Goal: Register for event/course

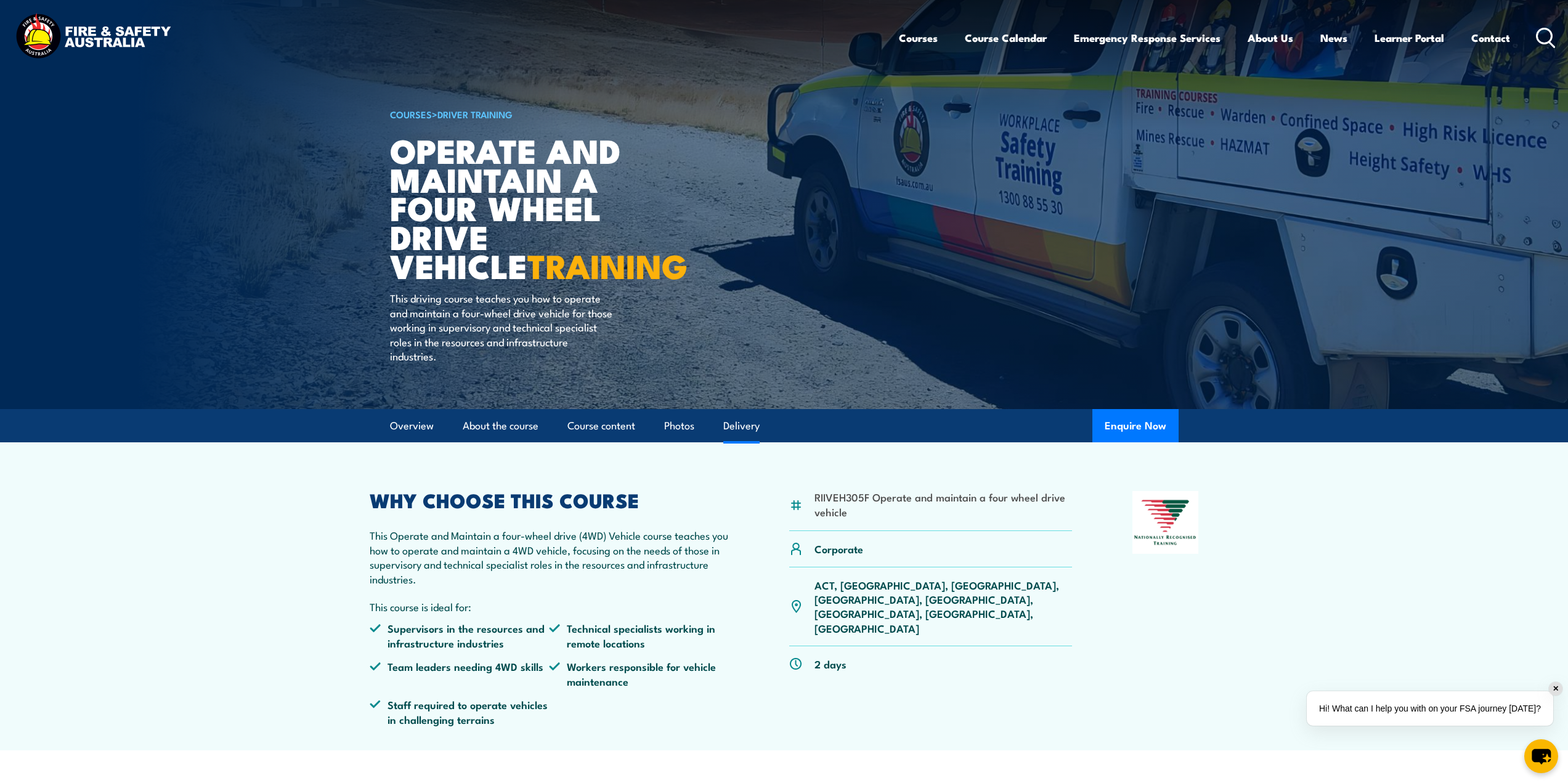
click at [759, 430] on link "Delivery" at bounding box center [741, 426] width 36 height 32
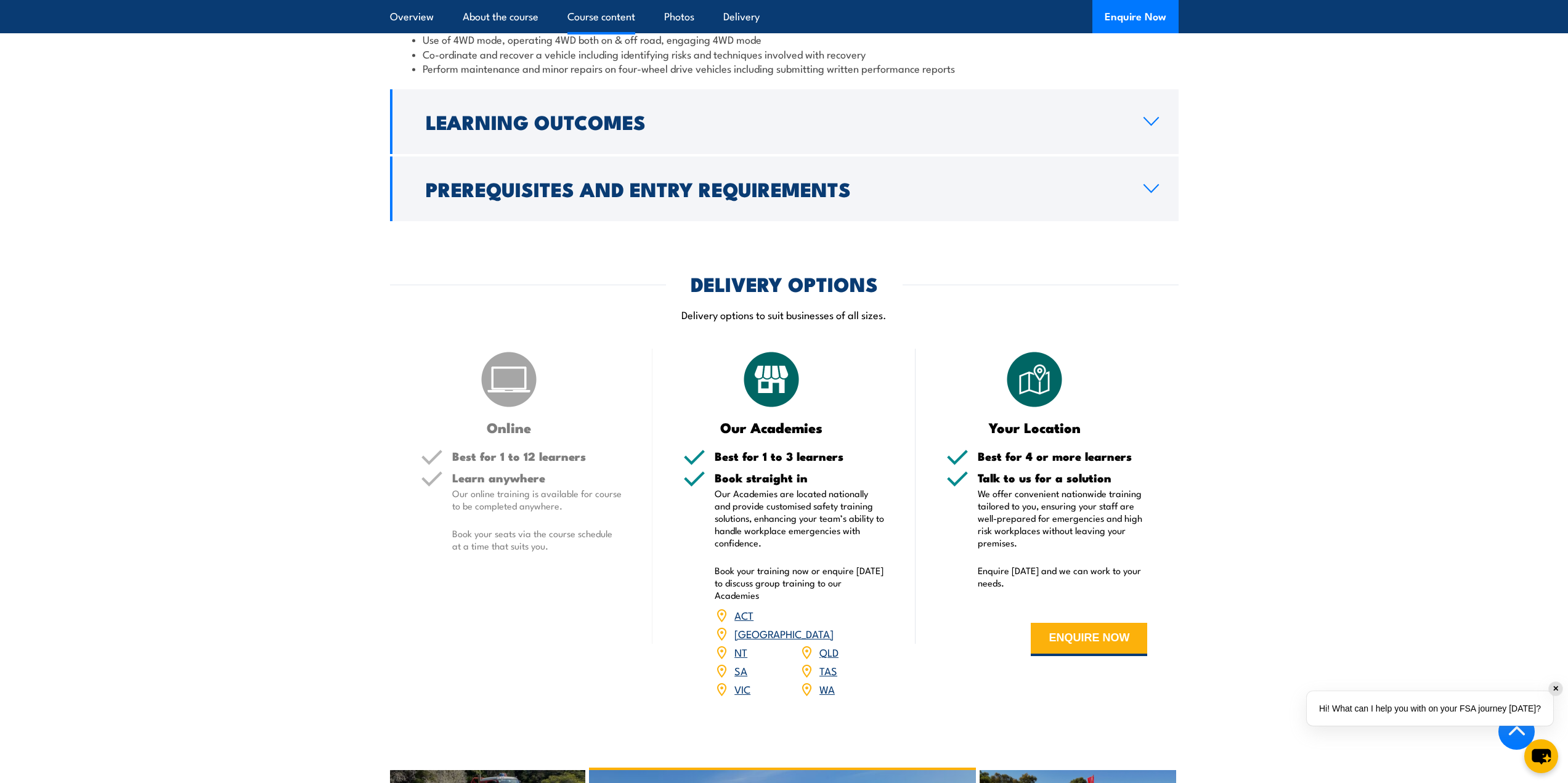
scroll to position [1153, 0]
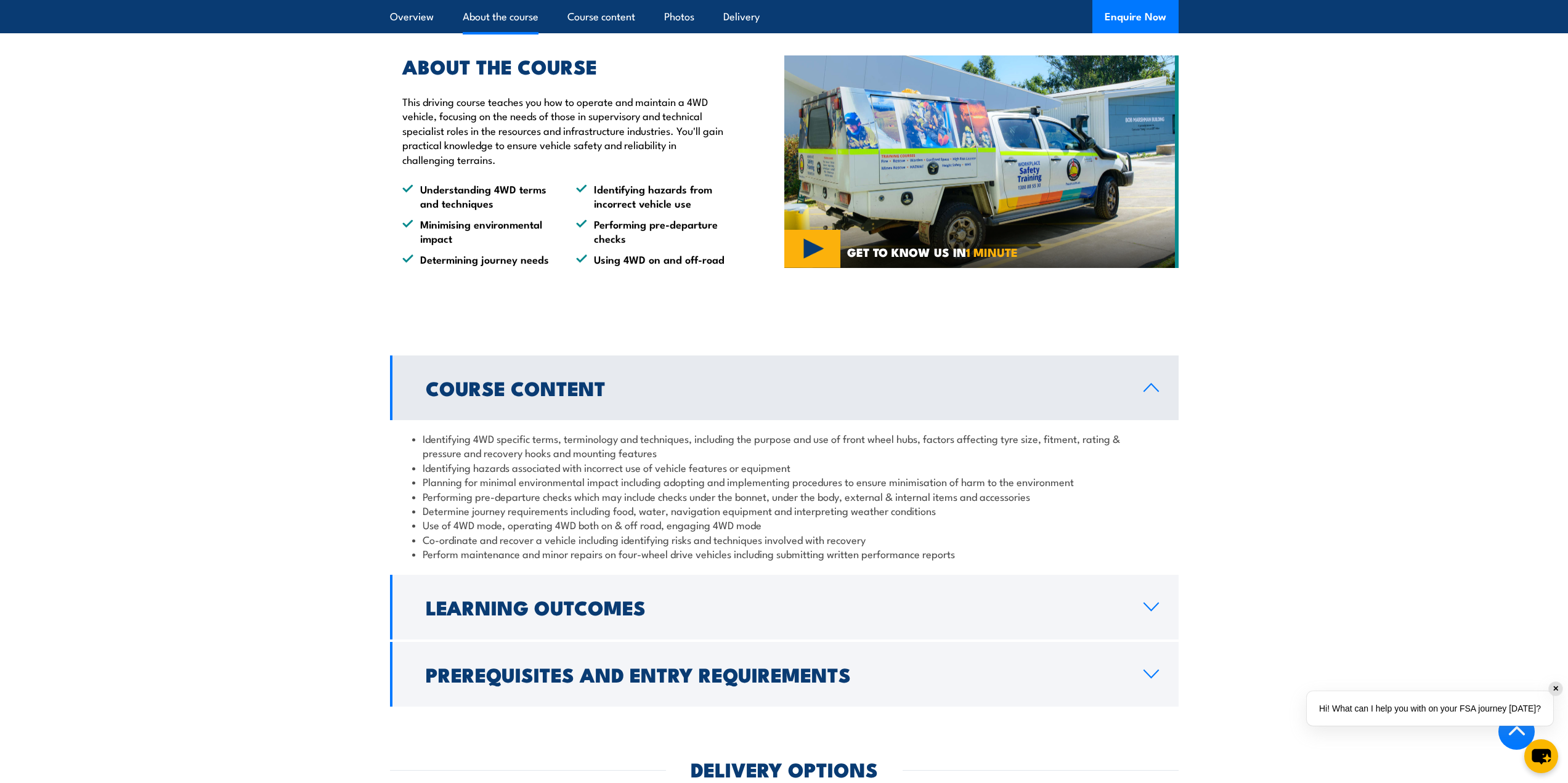
scroll to position [986, 0]
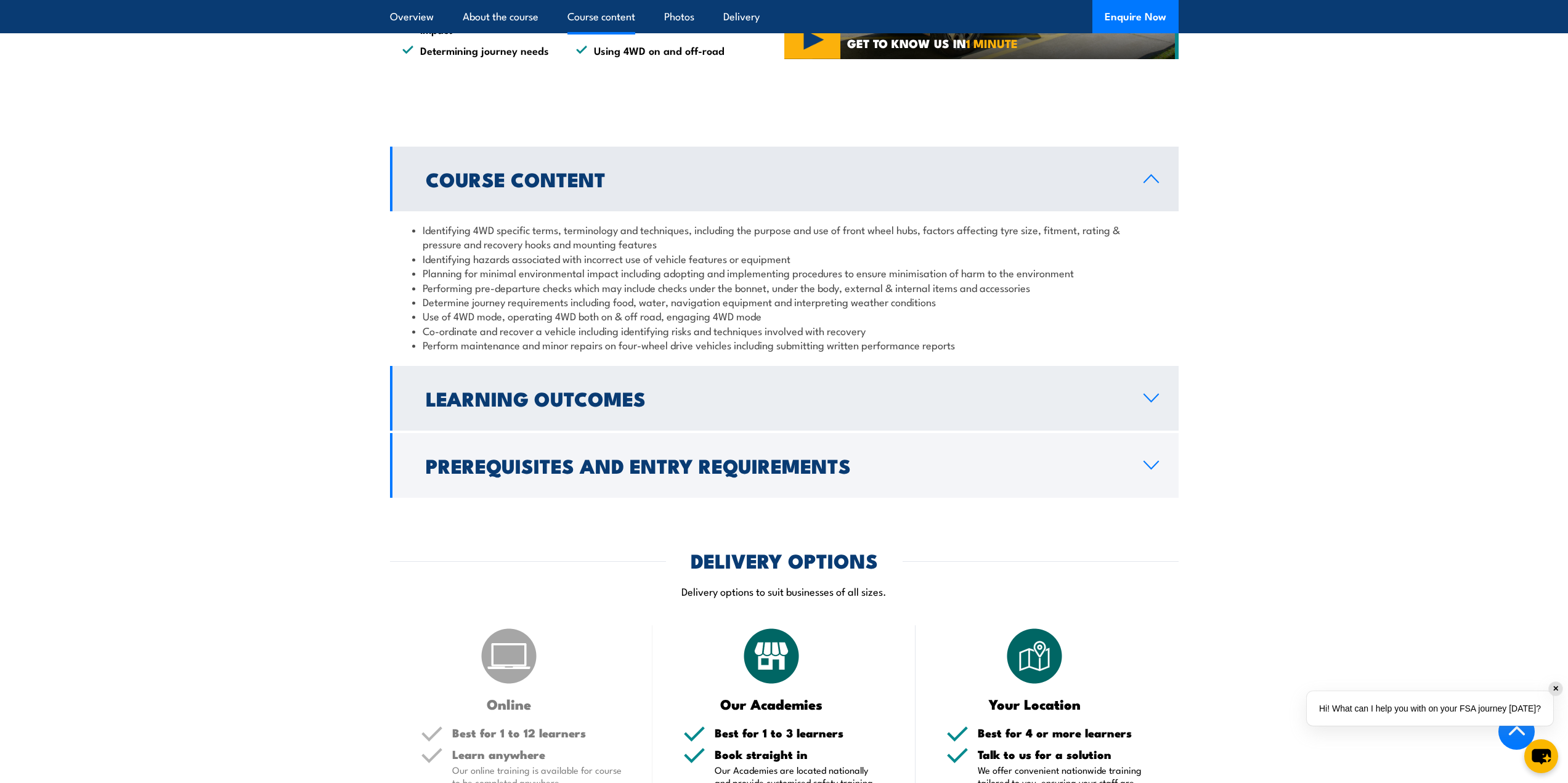
click at [600, 401] on h2 "Learning Outcomes" at bounding box center [775, 398] width 698 height 17
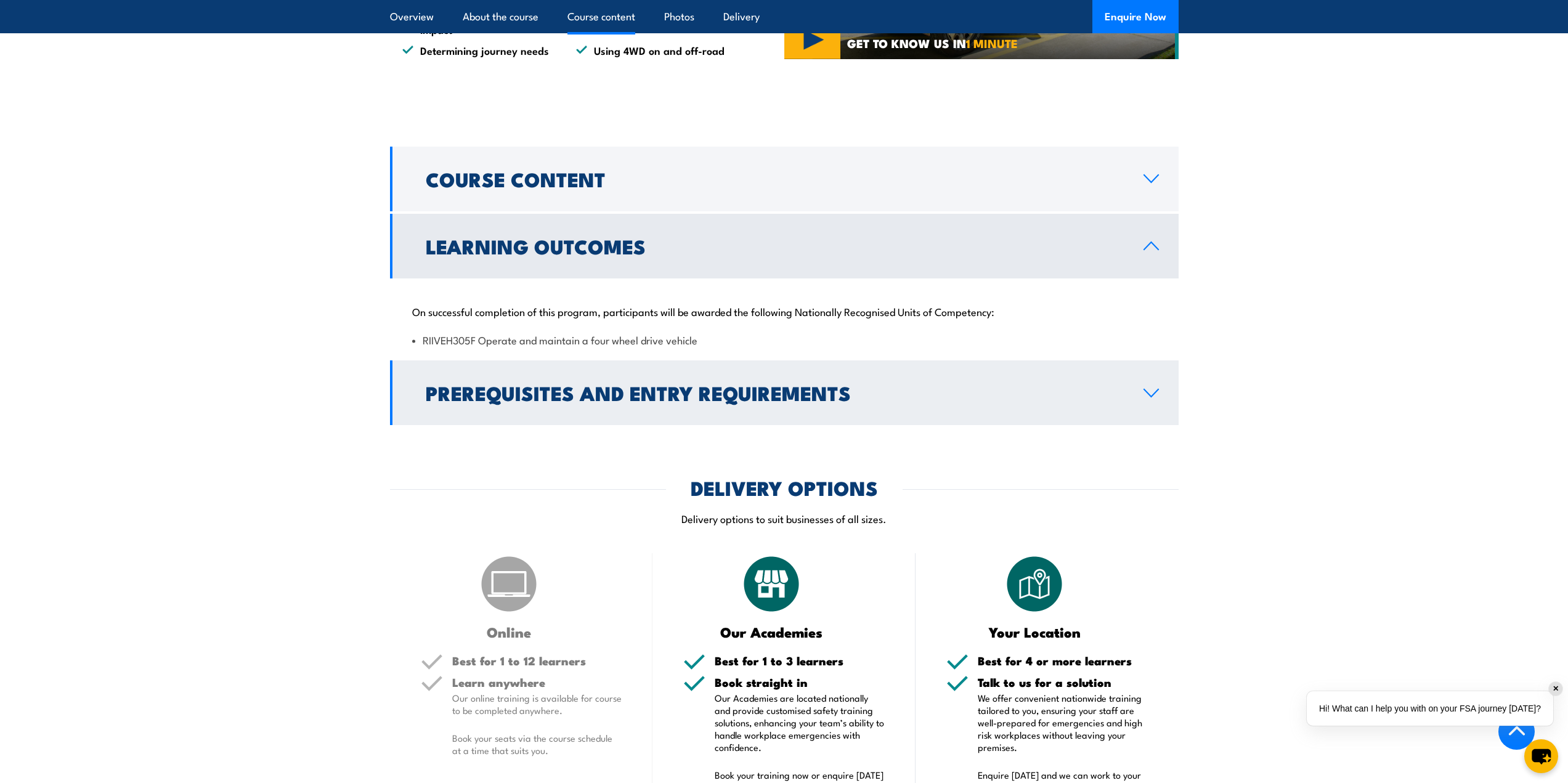
click at [604, 419] on link "Prerequisites and Entry Requirements" at bounding box center [784, 393] width 788 height 65
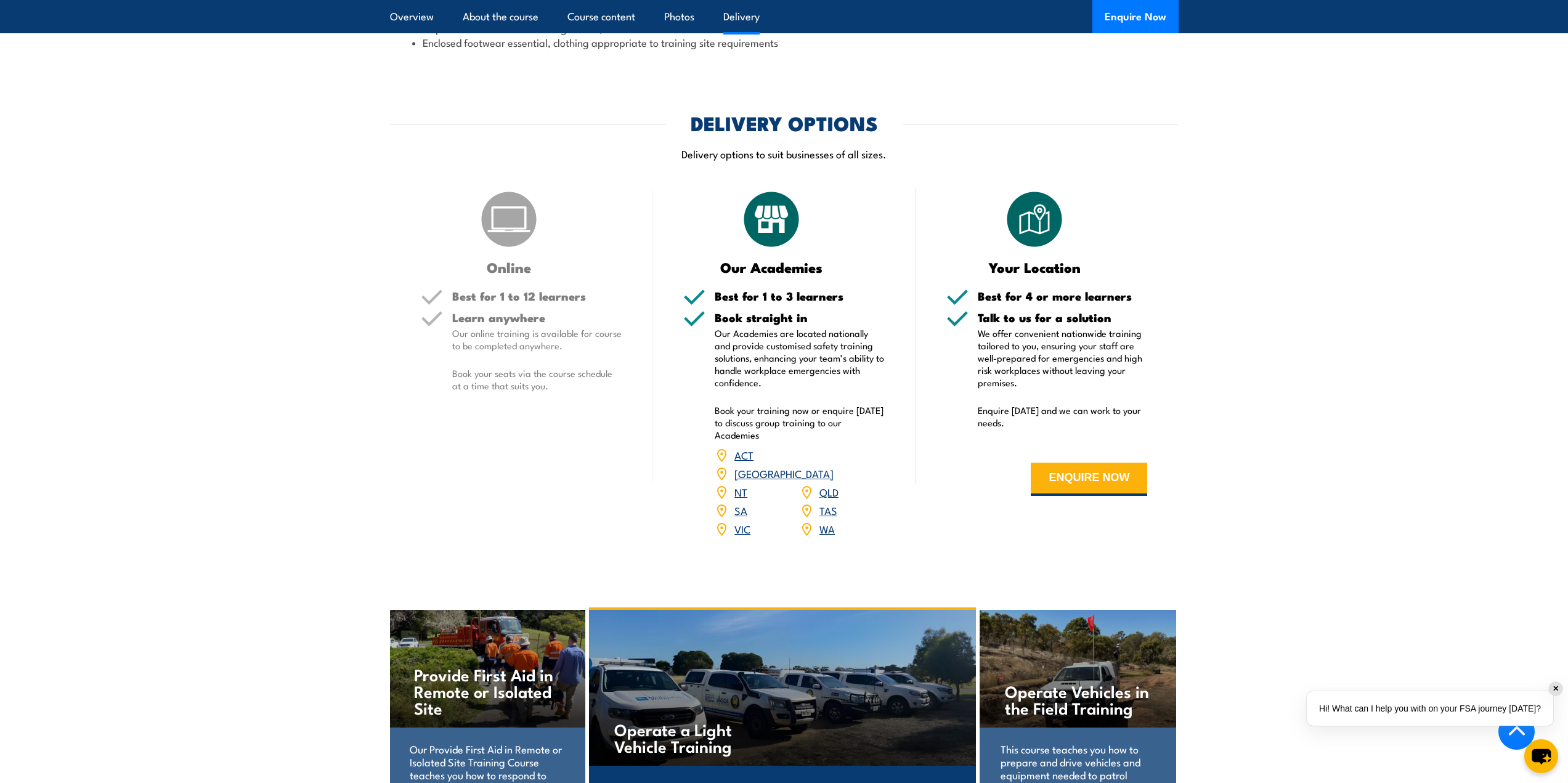
scroll to position [1479, 0]
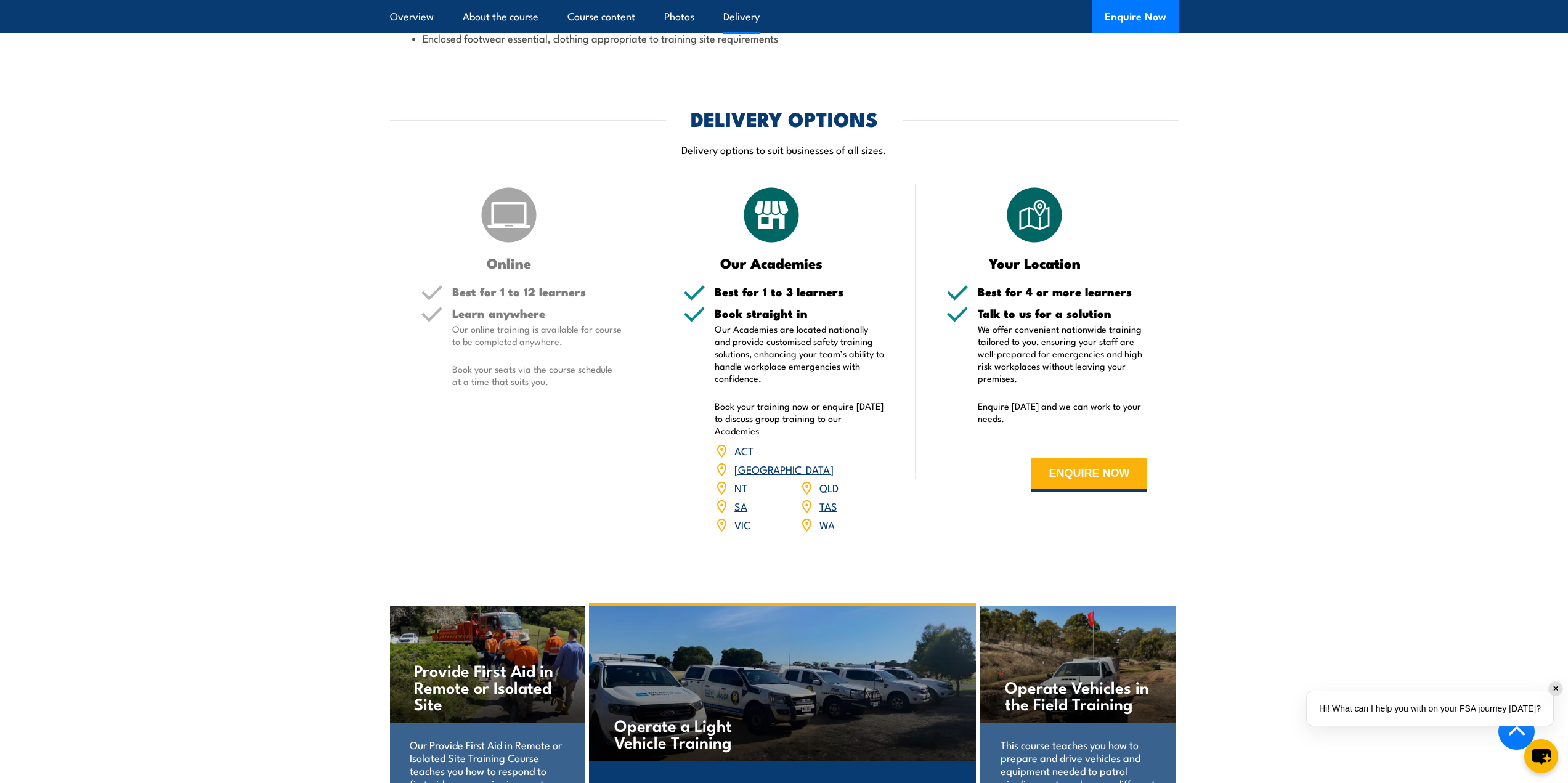
click at [831, 480] on link "QLD" at bounding box center [829, 487] width 19 height 15
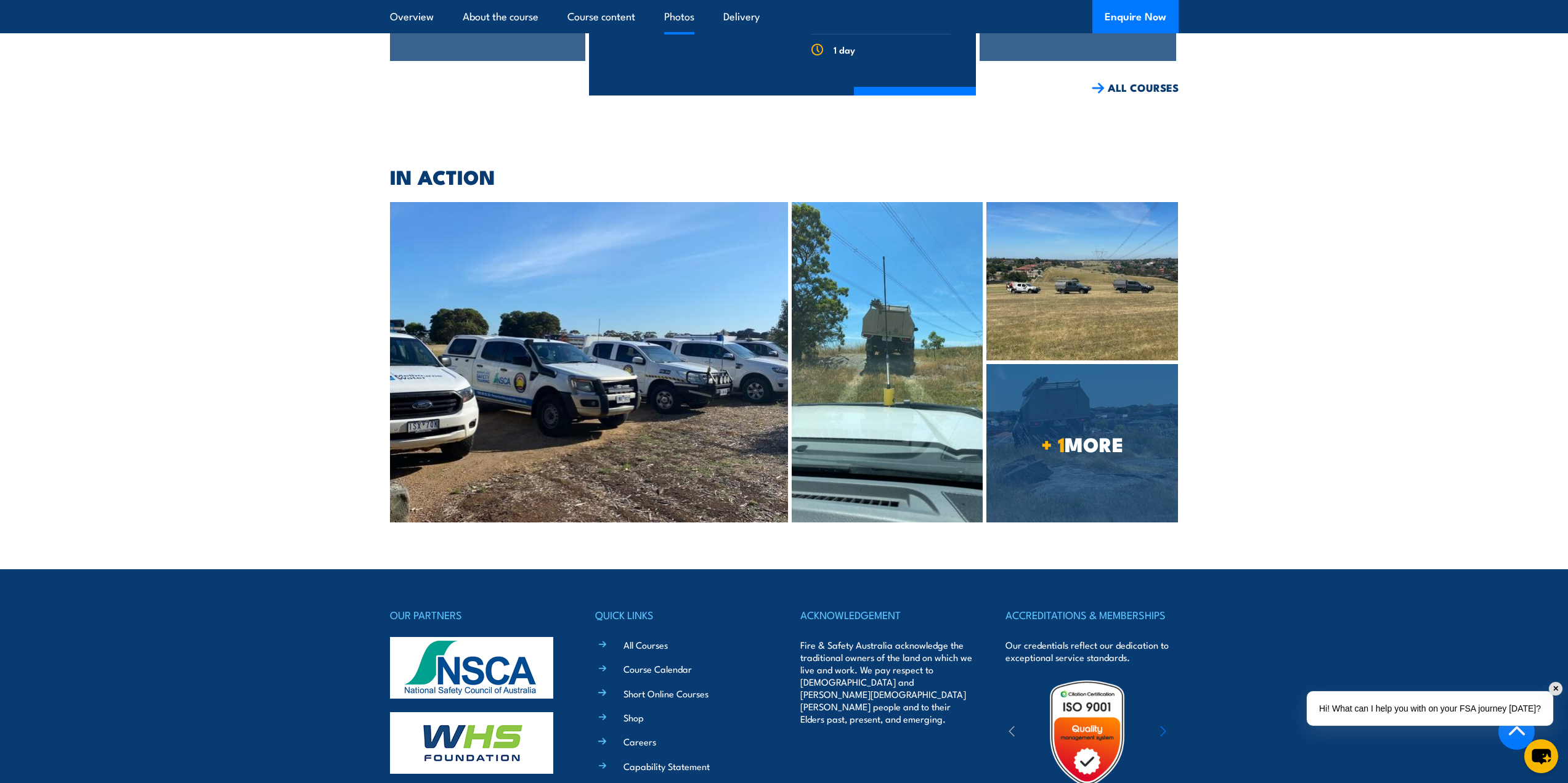
scroll to position [2559, 0]
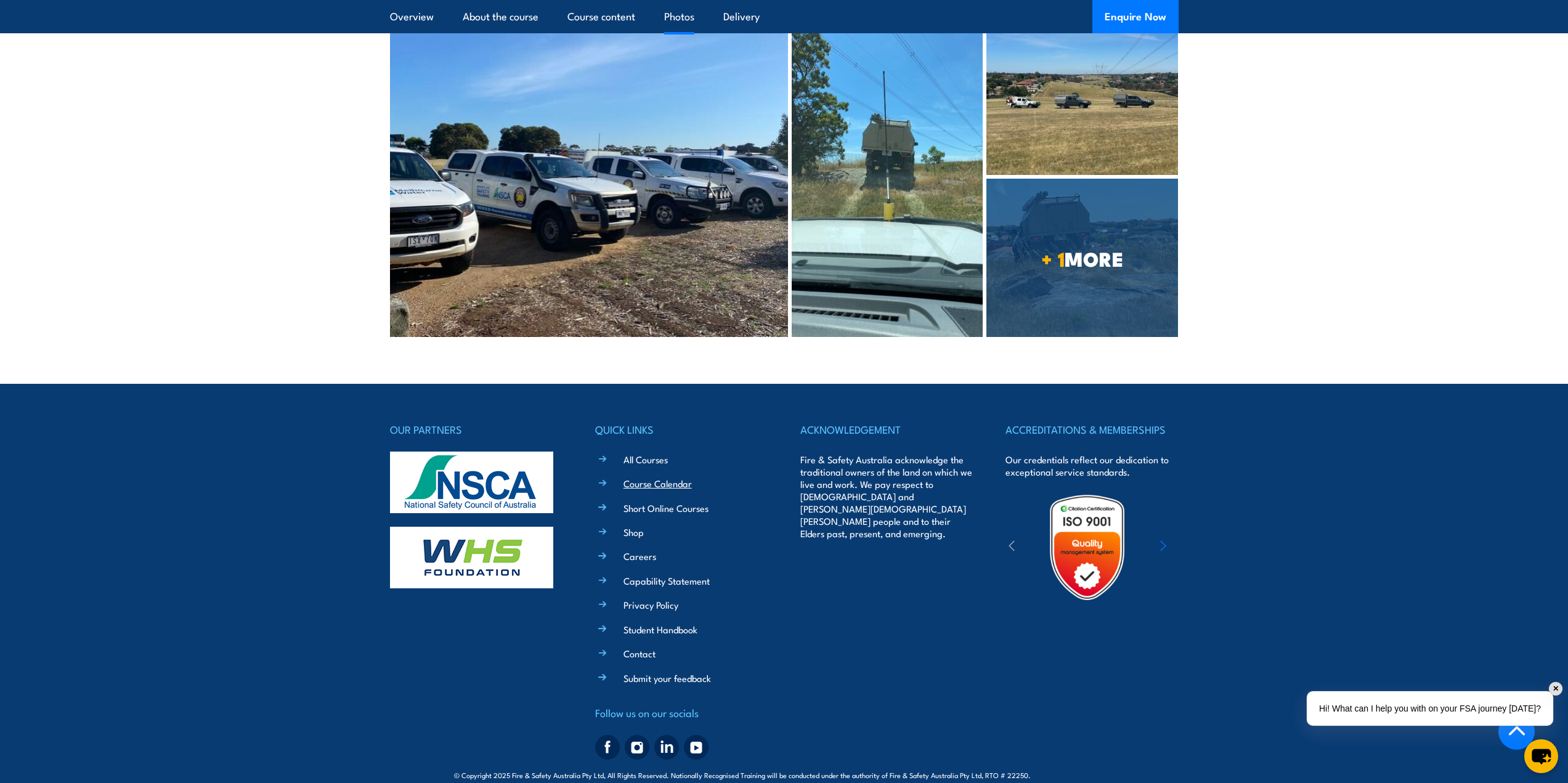
click at [656, 477] on link "Course Calendar" at bounding box center [657, 483] width 69 height 13
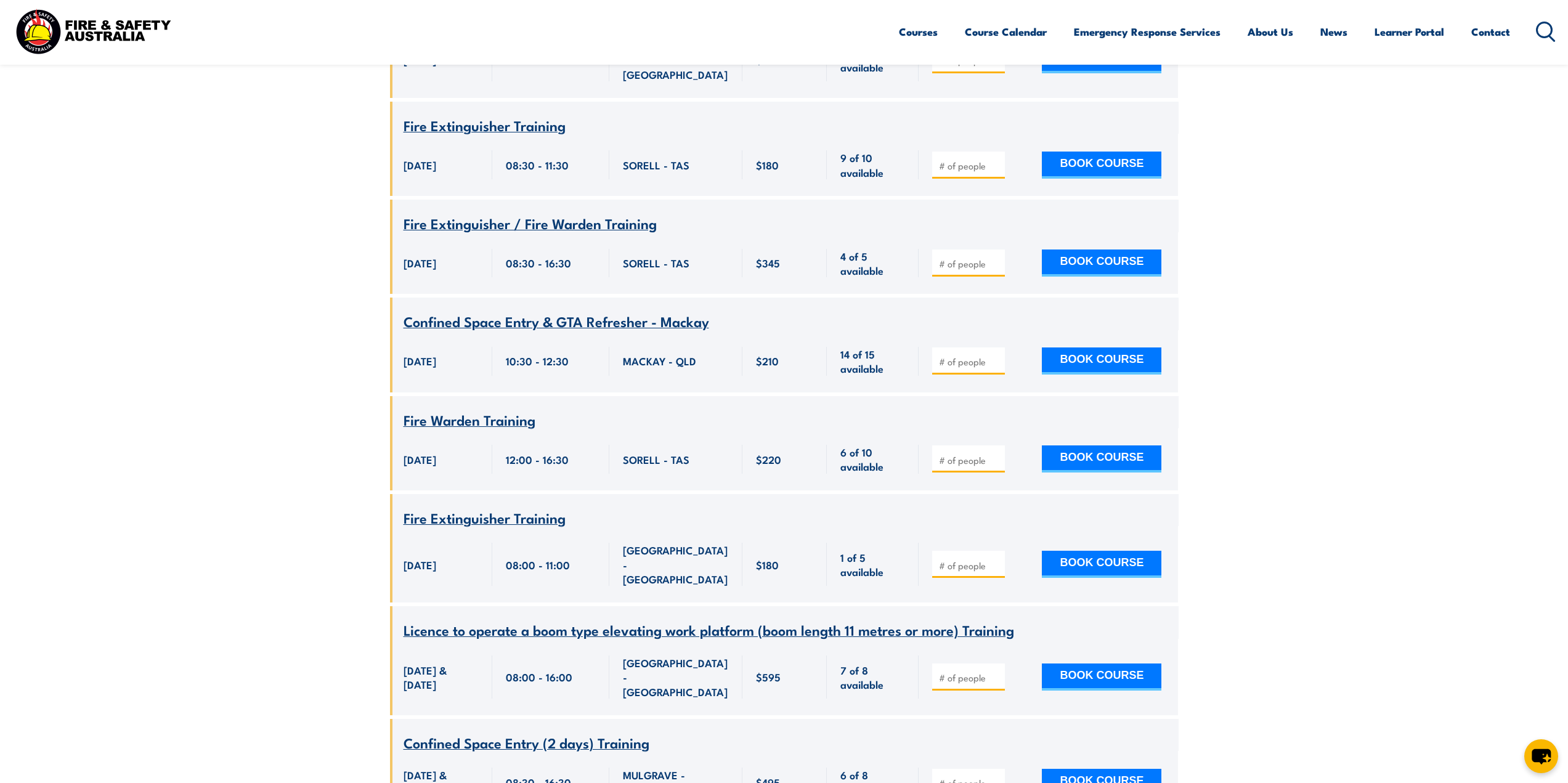
scroll to position [1417, 0]
